Goal: Information Seeking & Learning: Learn about a topic

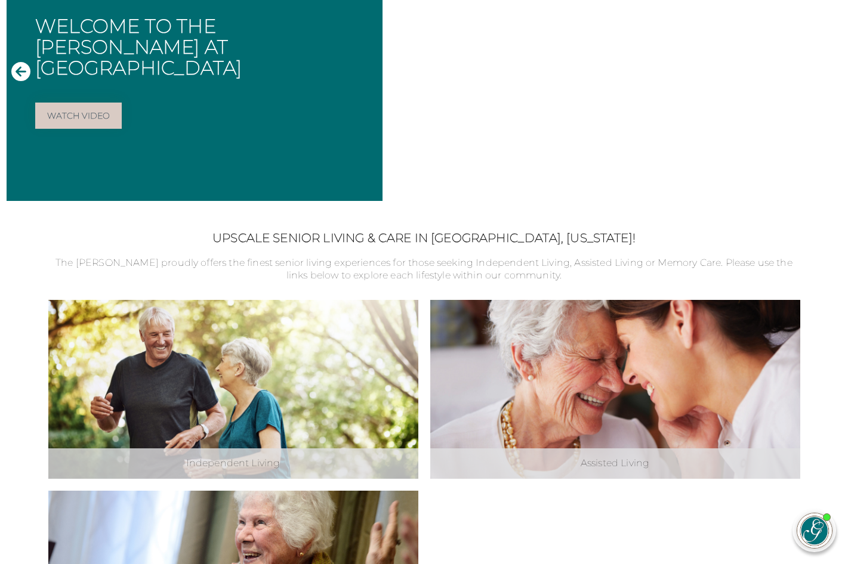
scroll to position [203, 0]
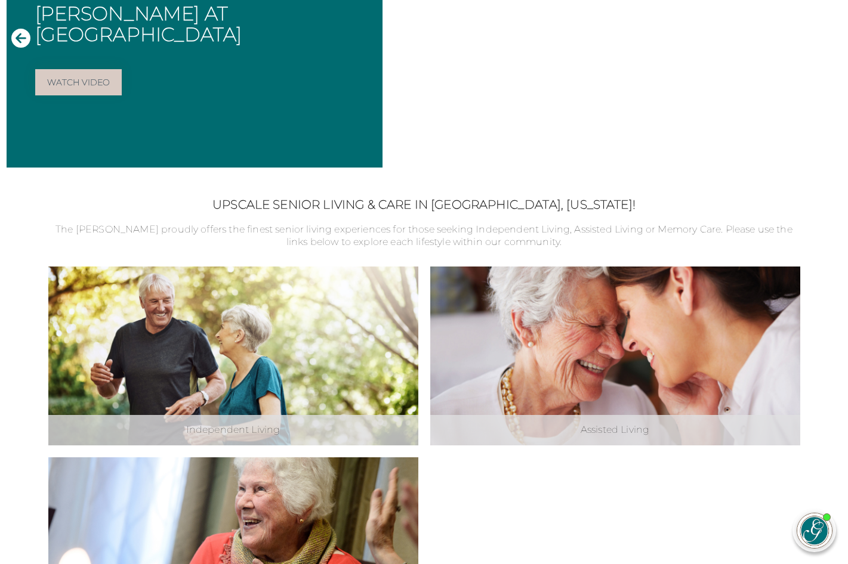
click at [610, 517] on div "Independent Living Explore Independent Living Assisted Living Explore Assisted …" at bounding box center [424, 452] width 752 height 370
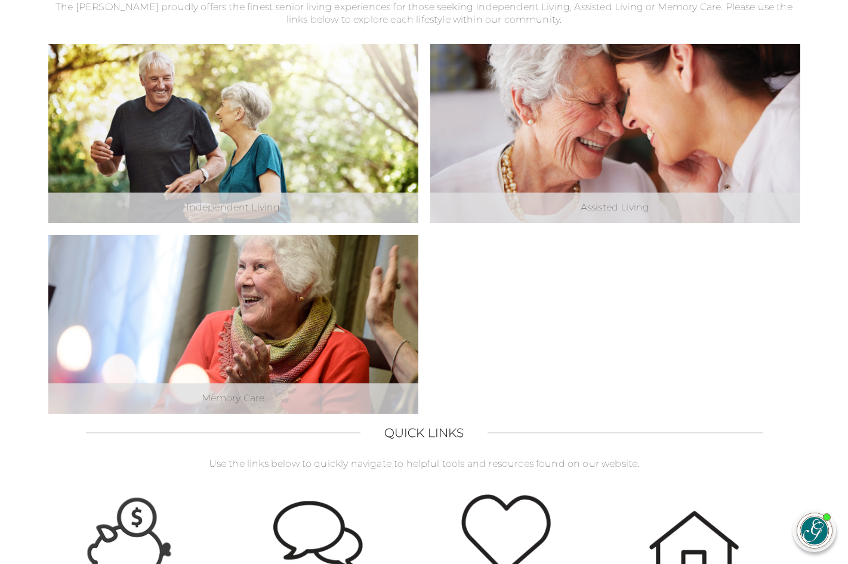
scroll to position [427, 0]
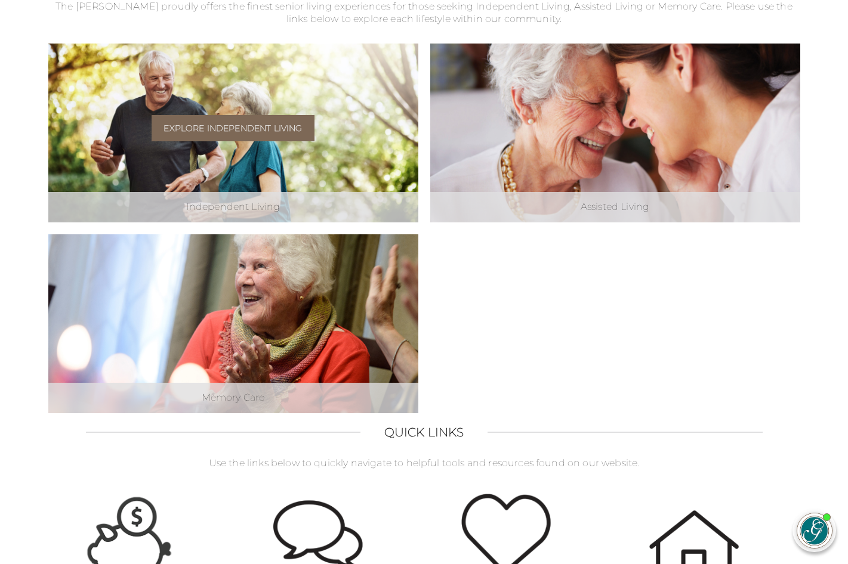
click at [217, 125] on link "Explore Independent Living" at bounding box center [233, 128] width 162 height 26
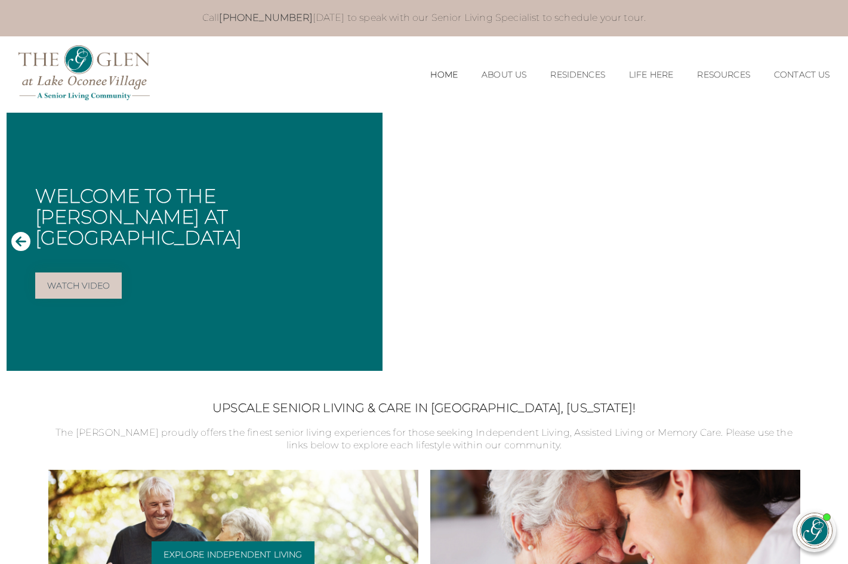
scroll to position [-1, 0]
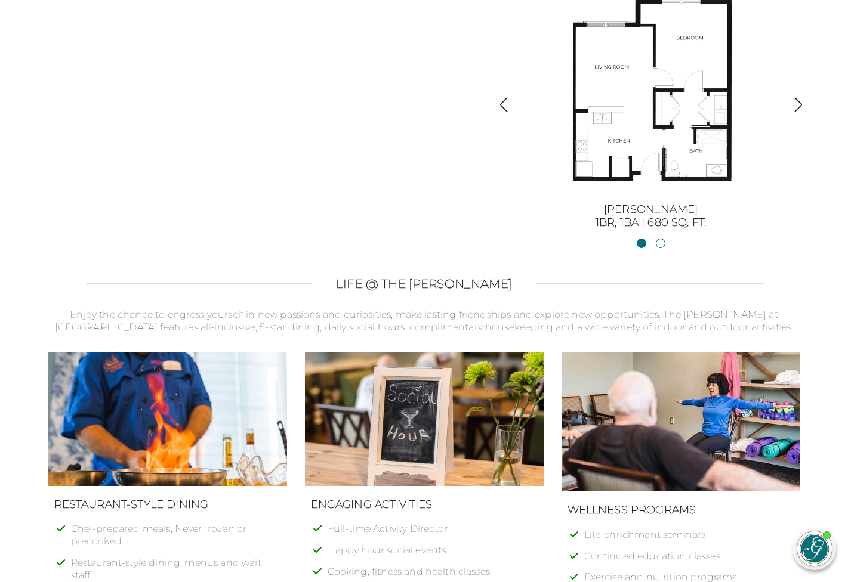
scroll to position [1429, 0]
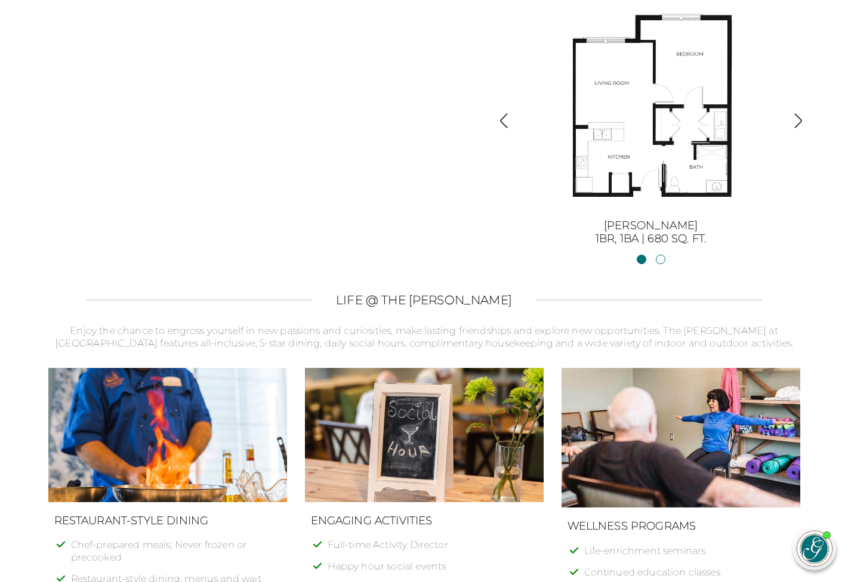
click at [797, 116] on img "button" at bounding box center [798, 121] width 16 height 16
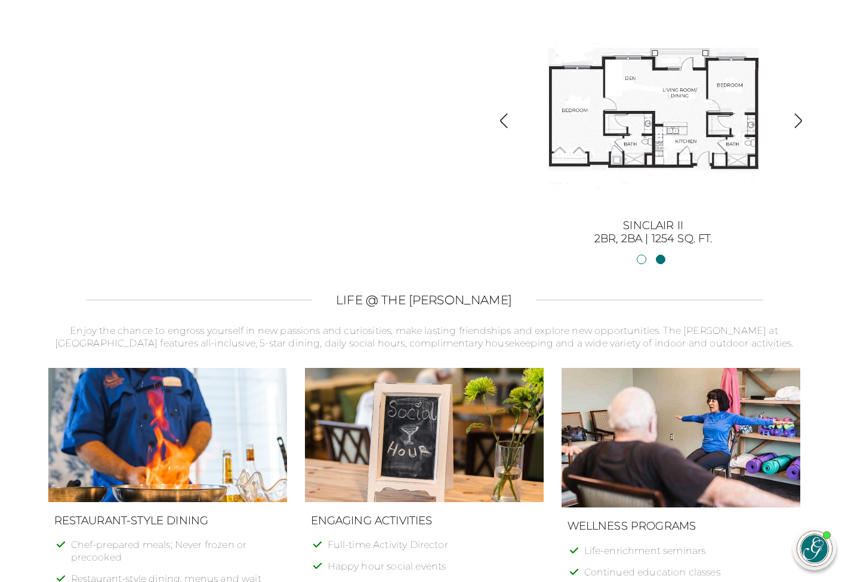
click at [798, 115] on img "button" at bounding box center [798, 121] width 16 height 16
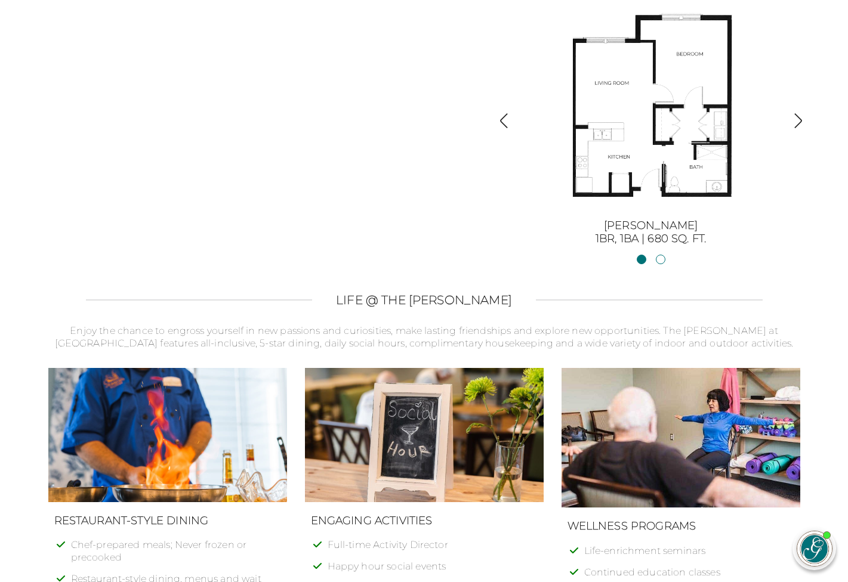
click at [798, 115] on img "button" at bounding box center [798, 121] width 16 height 16
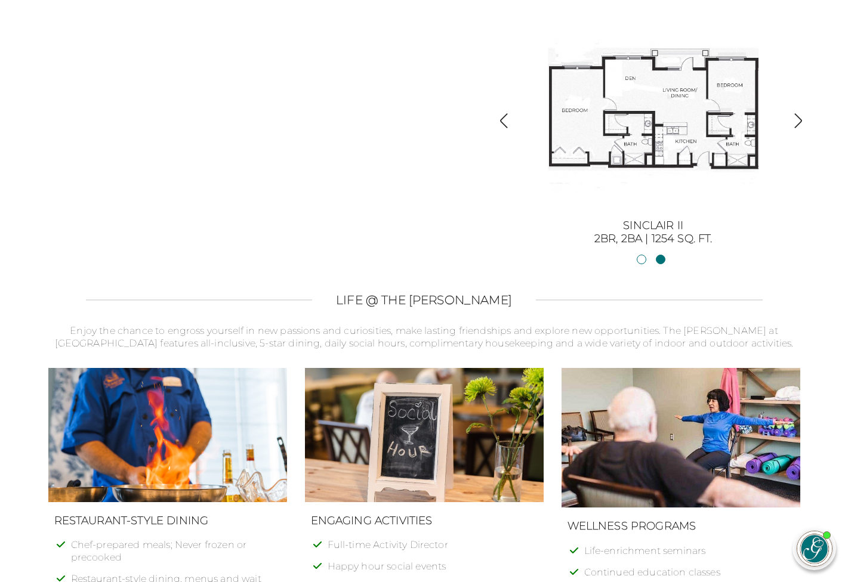
click at [798, 115] on img "button" at bounding box center [798, 121] width 16 height 16
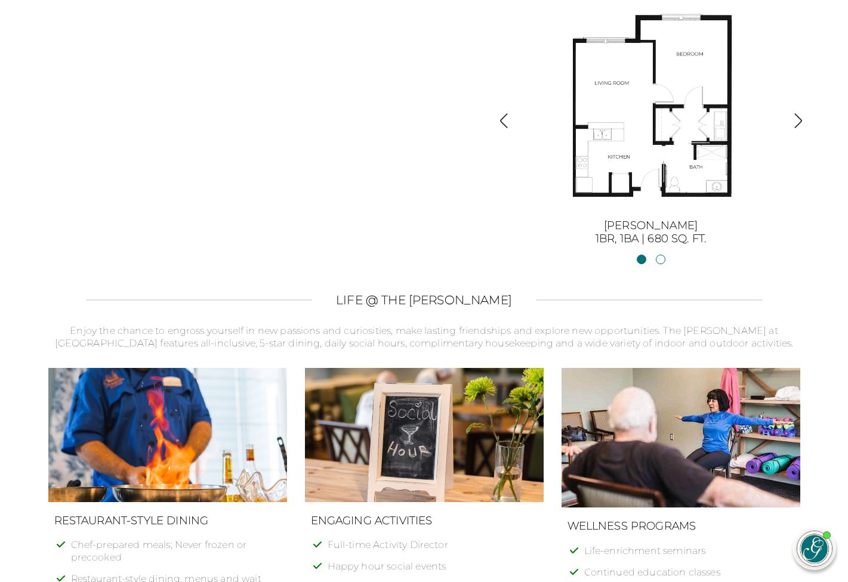
click at [798, 115] on img "button" at bounding box center [798, 121] width 16 height 16
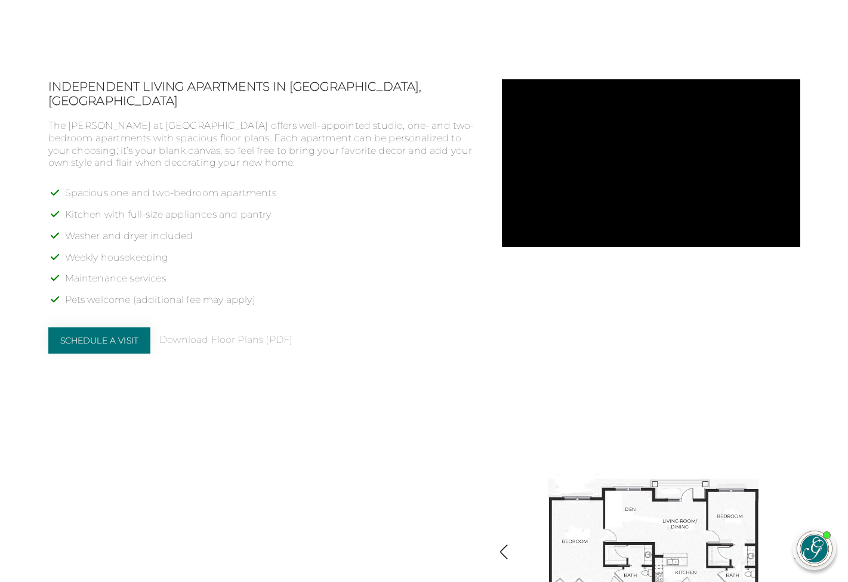
scroll to position [999, 0]
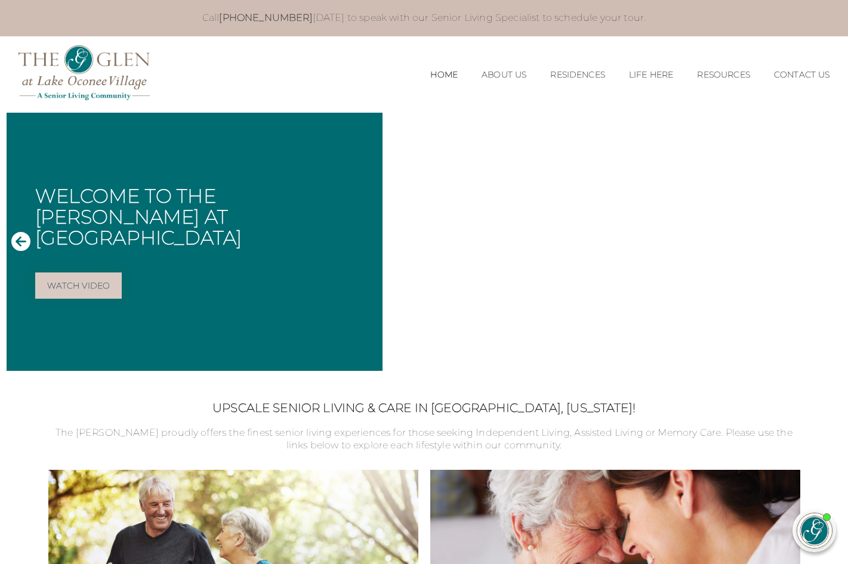
scroll to position [4, 0]
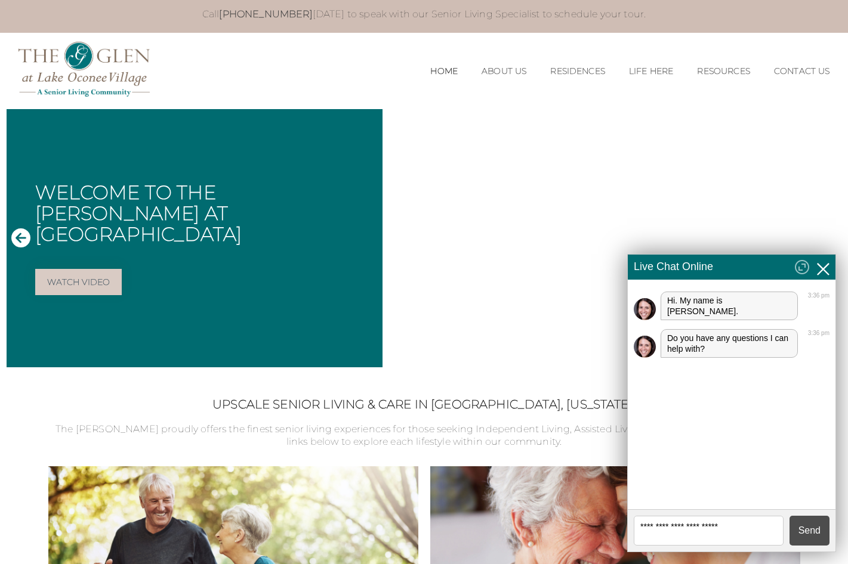
click at [824, 270] on icon "Close" at bounding box center [823, 269] width 13 height 13
